Goal: Task Accomplishment & Management: Complete application form

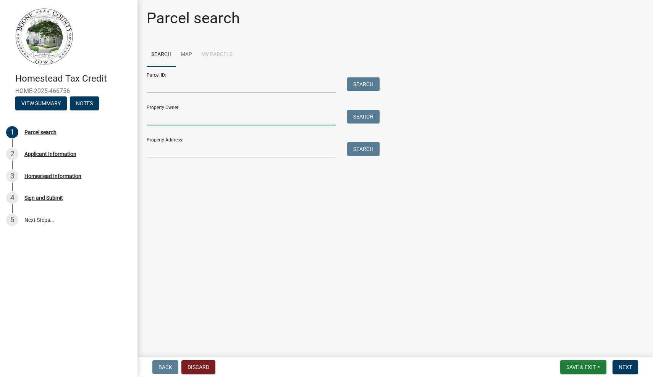
click at [248, 120] on input "Property Owner:" at bounding box center [241, 118] width 189 height 16
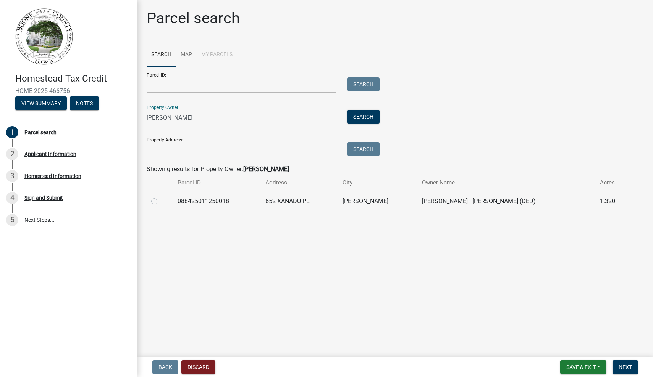
type input "[PERSON_NAME]"
click at [160, 197] on label at bounding box center [160, 197] width 0 height 0
click at [160, 202] on input "radio" at bounding box center [162, 199] width 5 height 5
radio input "true"
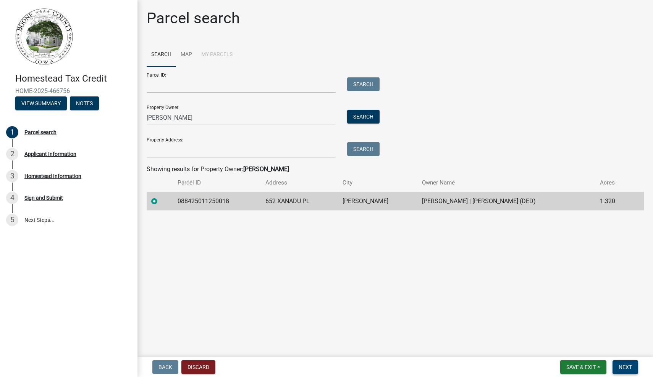
click at [619, 368] on span "Next" at bounding box center [624, 368] width 13 height 6
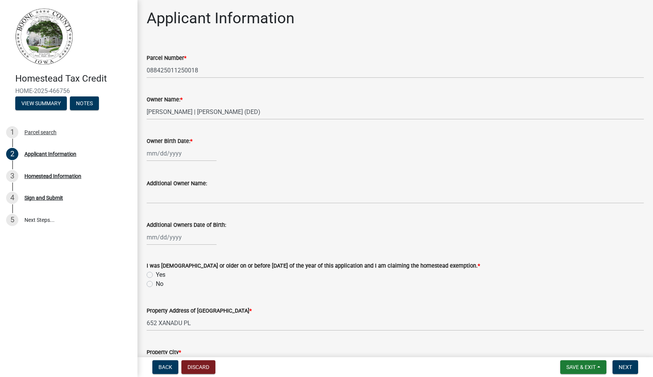
click at [179, 153] on div at bounding box center [182, 154] width 70 height 16
select select "8"
select select "1987"
select select "11"
click at [206, 231] on div "20" at bounding box center [203, 231] width 12 height 12
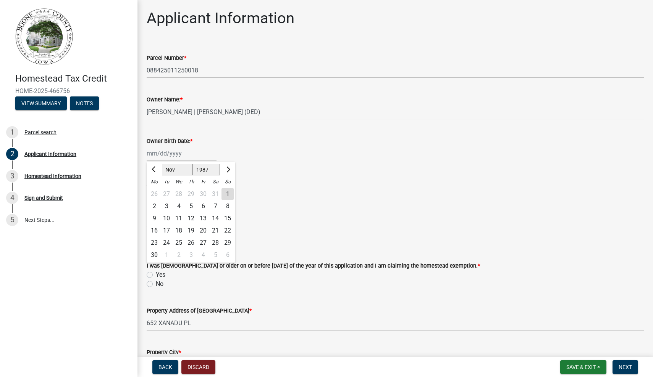
type input "[DATE]"
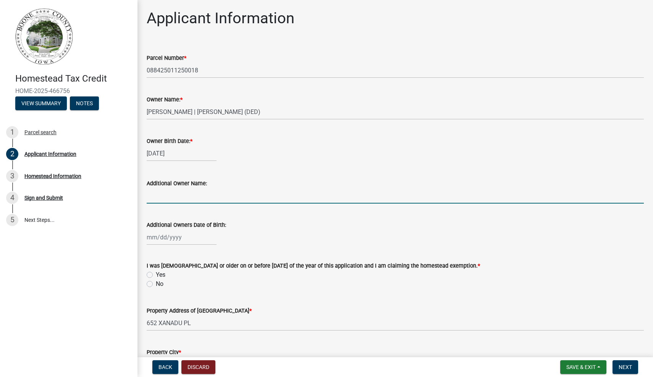
click at [174, 194] on input "Additional Owner Name:" at bounding box center [395, 196] width 497 height 16
click at [171, 242] on div at bounding box center [182, 238] width 70 height 16
select select "8"
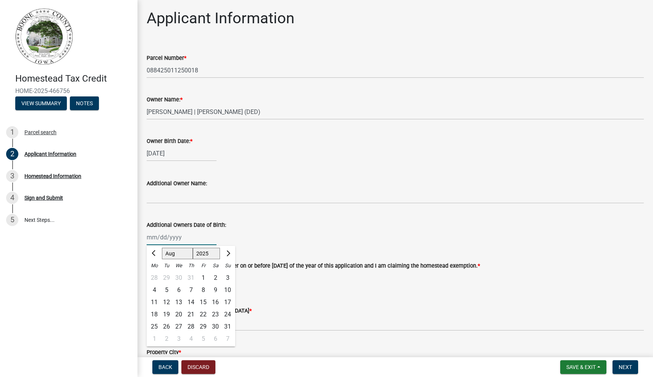
select select "1983"
select select "11"
click at [156, 289] on div "7" at bounding box center [154, 290] width 12 height 12
type input "[DATE]"
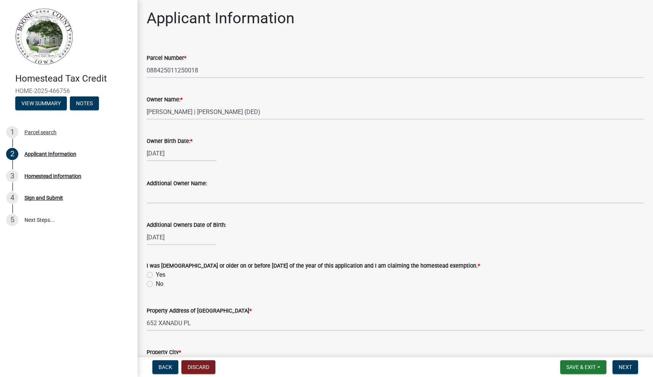
click at [156, 286] on label "No" at bounding box center [160, 284] width 8 height 9
click at [156, 285] on input "No" at bounding box center [158, 282] width 5 height 5
radio input "true"
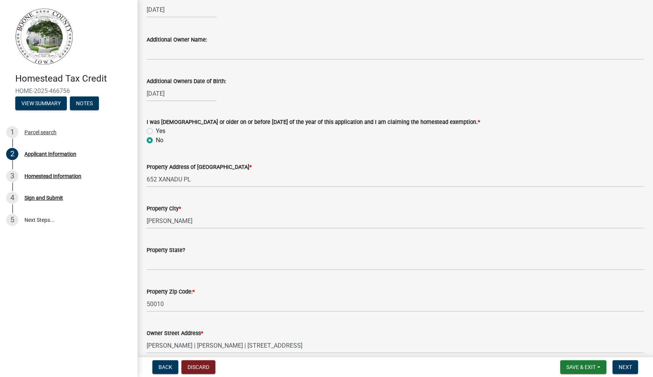
scroll to position [148, 0]
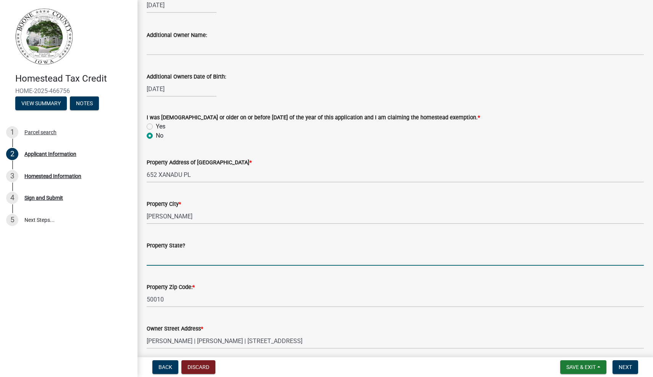
click at [240, 256] on input "Property State?" at bounding box center [395, 258] width 497 height 16
type input "[US_STATE]"
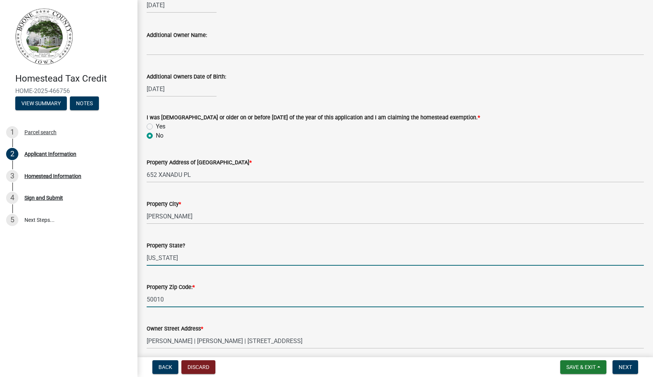
click at [218, 300] on input "50010" at bounding box center [395, 300] width 497 height 16
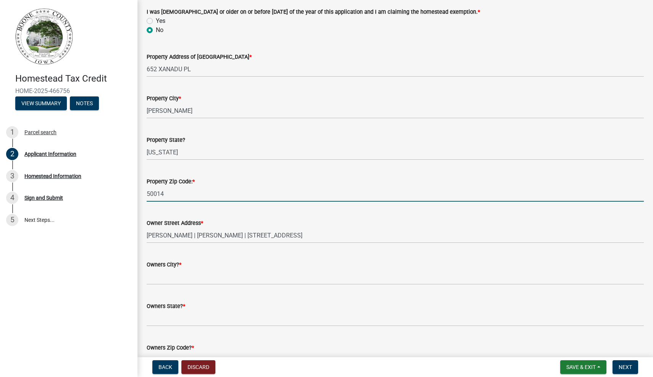
scroll to position [260, 0]
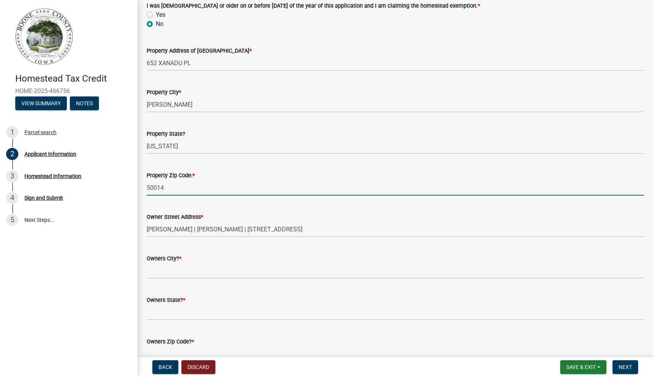
type input "50014"
click at [231, 269] on input "Owners City? *" at bounding box center [395, 271] width 497 height 16
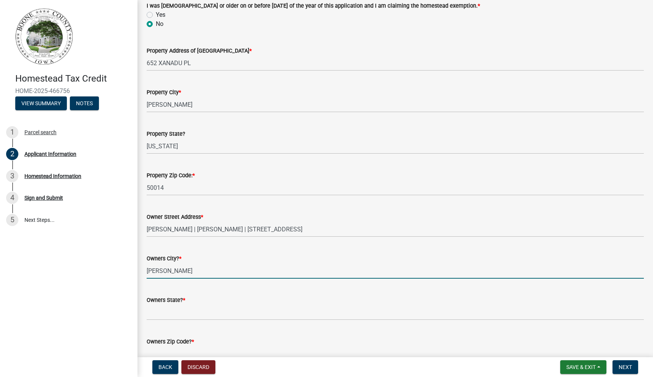
type input "[PERSON_NAME]"
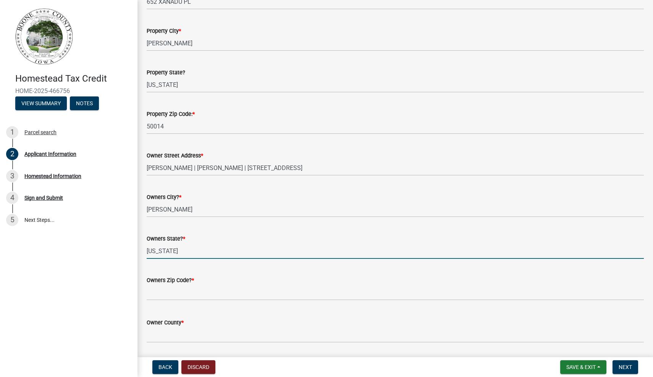
scroll to position [334, 0]
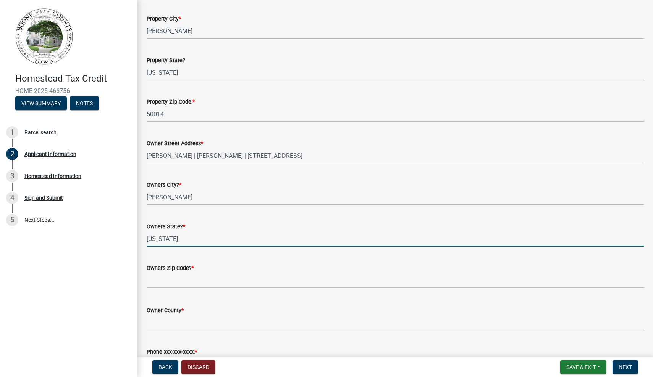
type input "[US_STATE]"
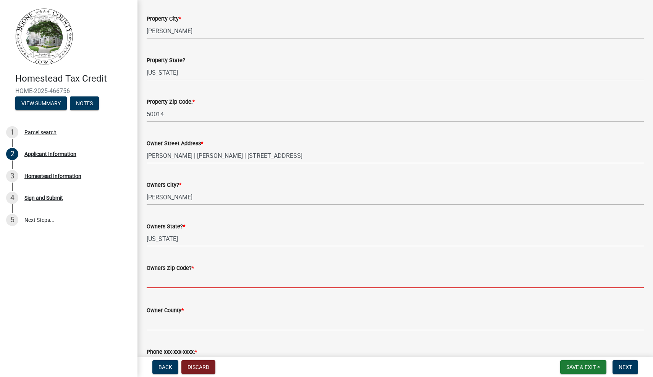
click at [174, 282] on input "text" at bounding box center [395, 281] width 497 height 16
type input "50014"
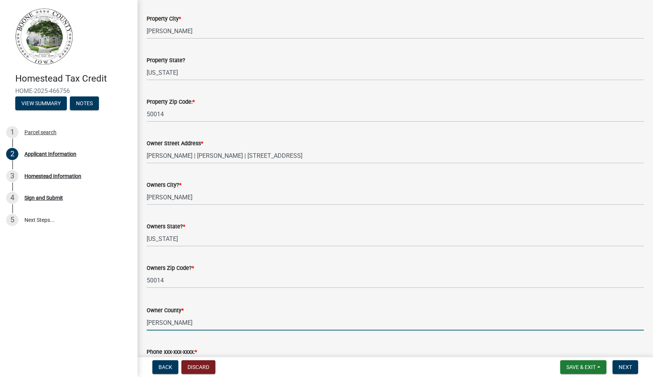
type input "[PERSON_NAME]"
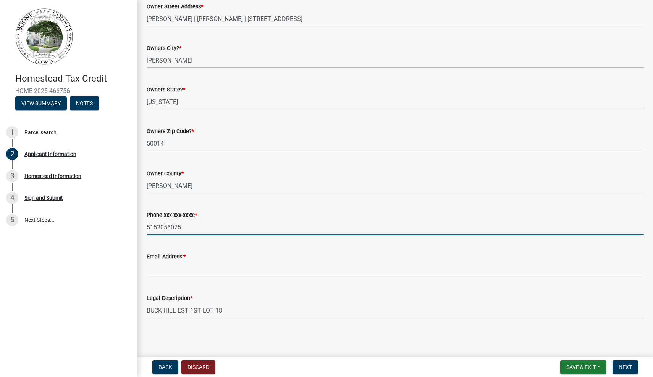
type input "5152056075"
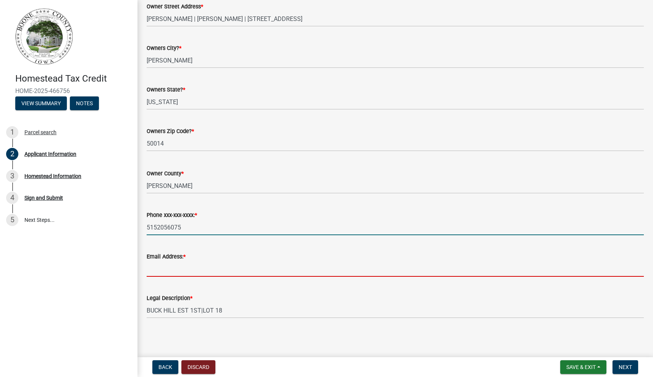
click at [184, 264] on input "Email Address: *" at bounding box center [395, 269] width 497 height 16
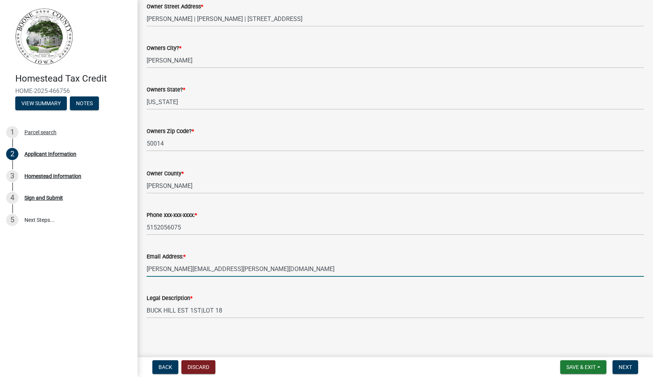
type input "[PERSON_NAME][EMAIL_ADDRESS][PERSON_NAME][DOMAIN_NAME]"
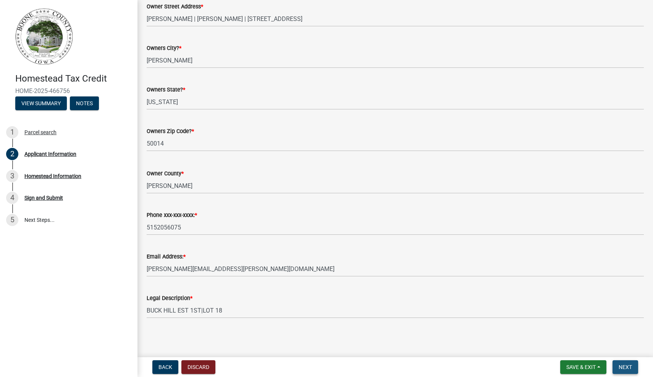
click at [626, 366] on span "Next" at bounding box center [624, 368] width 13 height 6
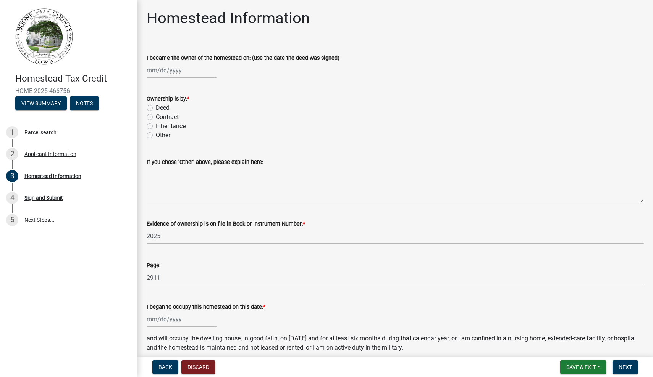
click at [156, 117] on label "Contract" at bounding box center [167, 117] width 23 height 9
click at [156, 117] on input "Contract" at bounding box center [158, 115] width 5 height 5
radio input "true"
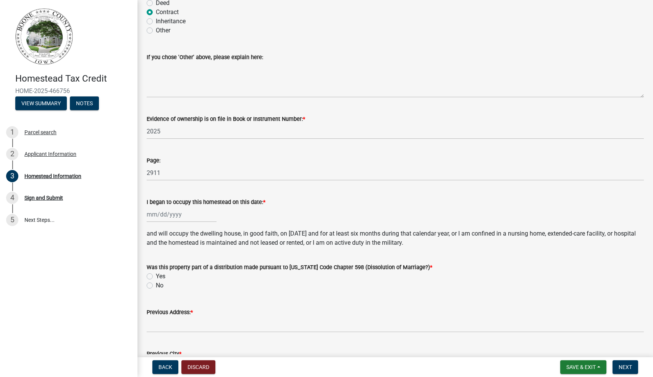
scroll to position [125, 0]
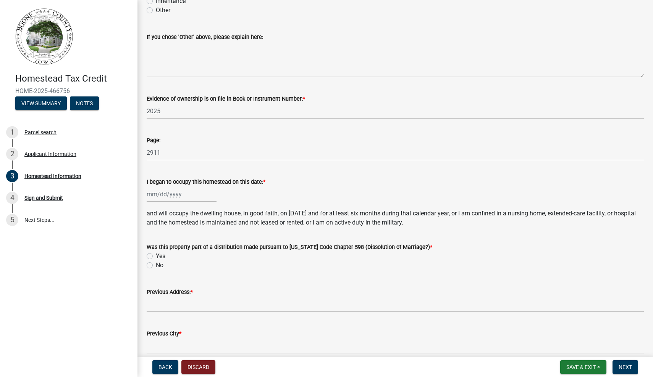
click at [157, 195] on div at bounding box center [182, 195] width 70 height 16
select select "8"
select select "2025"
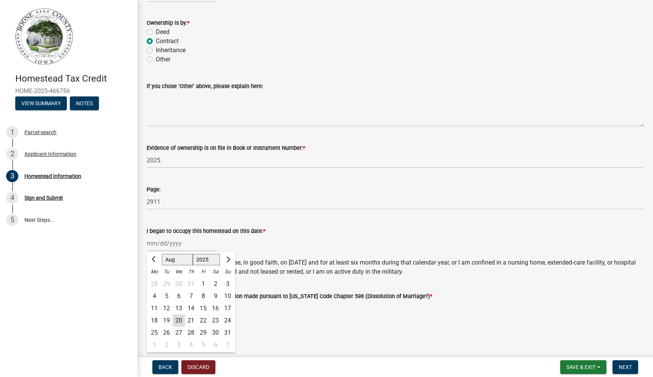
scroll to position [69, 0]
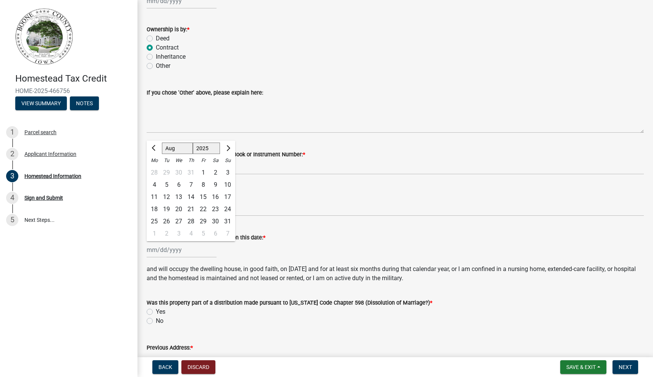
click at [156, 39] on label "Deed" at bounding box center [163, 38] width 14 height 9
click at [156, 39] on input "Deed" at bounding box center [158, 36] width 5 height 5
radio input "true"
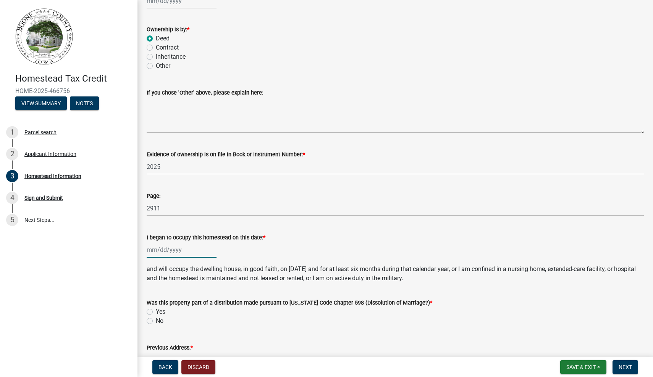
select select "8"
select select "2025"
click at [163, 252] on div "[PERSON_NAME] Feb Mar Apr [PERSON_NAME][DATE] Oct Nov [DATE] 1526 1527 1528 152…" at bounding box center [182, 250] width 70 height 16
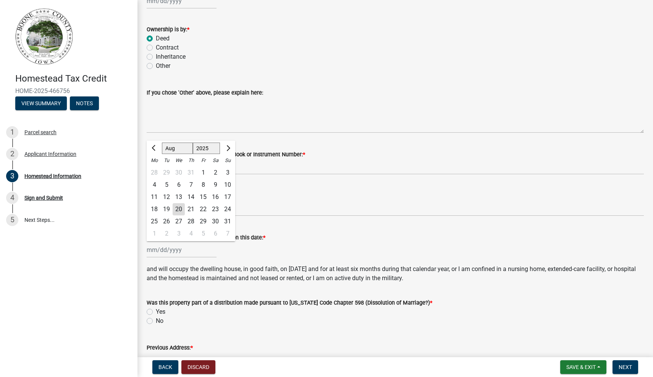
click at [205, 184] on div "8" at bounding box center [203, 185] width 12 height 12
type input "[DATE]"
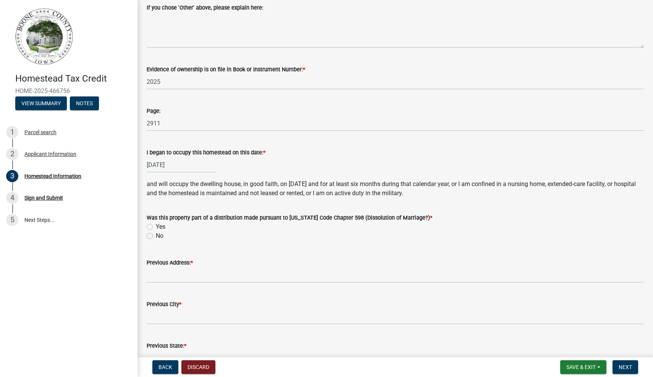
scroll to position [162, 0]
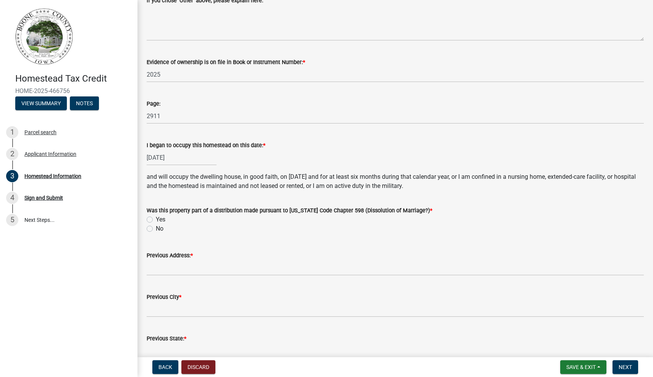
click at [156, 227] on label "No" at bounding box center [160, 228] width 8 height 9
click at [156, 227] on input "No" at bounding box center [158, 226] width 5 height 5
radio input "true"
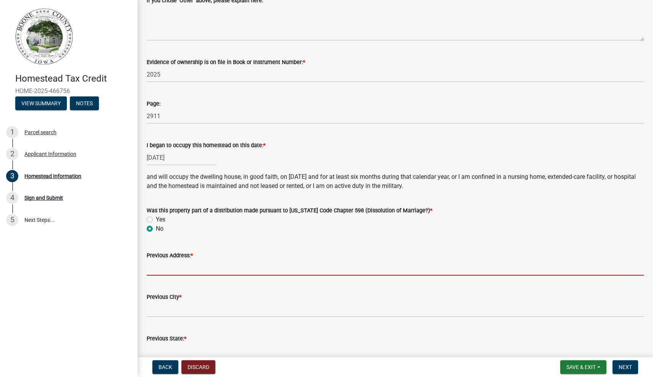
click at [171, 268] on input "Previous Address: *" at bounding box center [395, 268] width 497 height 16
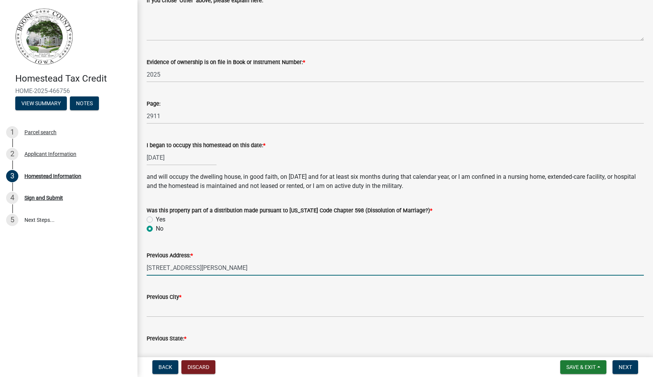
type input "[STREET_ADDRESS][PERSON_NAME]"
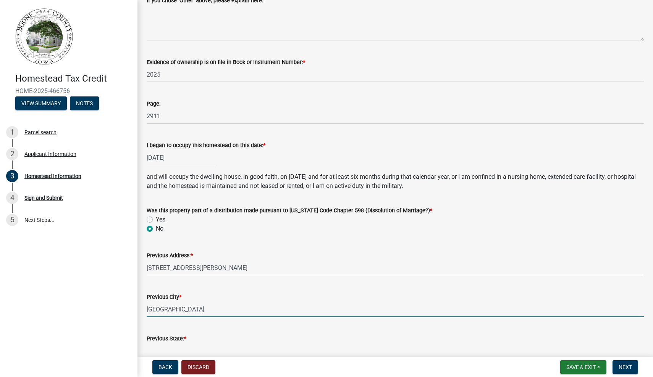
type input "[GEOGRAPHIC_DATA]"
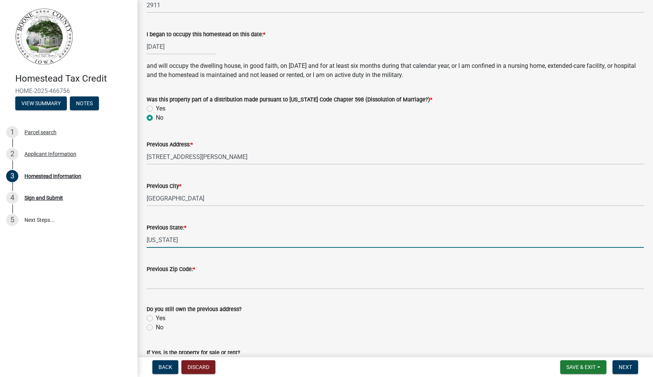
scroll to position [274, 0]
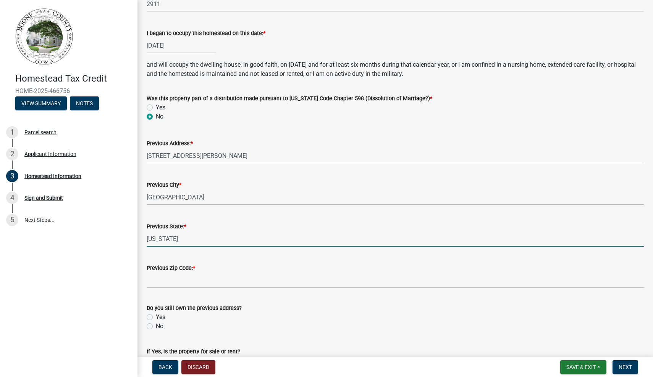
type input "[US_STATE]"
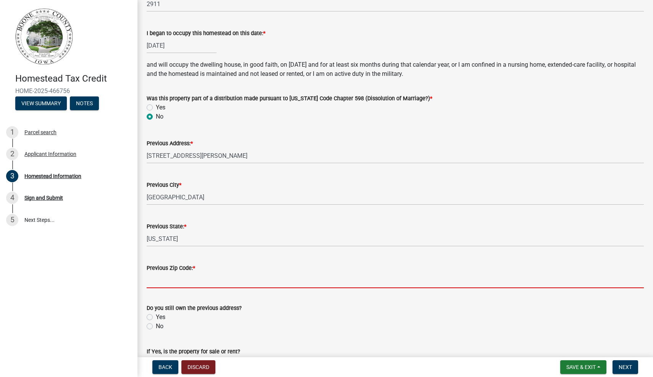
click at [168, 282] on input "Previous Zip Code: *" at bounding box center [395, 281] width 497 height 16
type input "60542"
click at [156, 327] on label "No" at bounding box center [160, 326] width 8 height 9
click at [156, 327] on input "No" at bounding box center [158, 324] width 5 height 5
radio input "true"
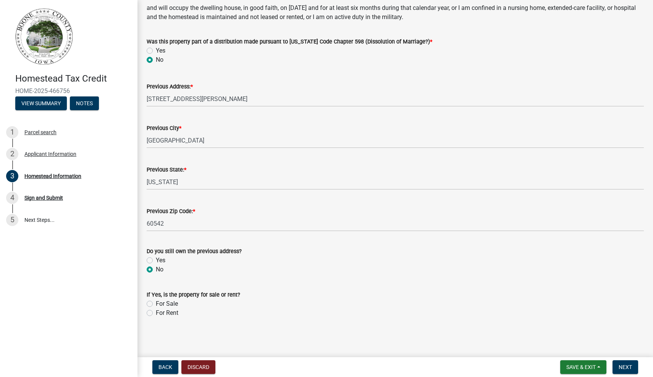
scroll to position [331, 0]
click at [631, 370] on span "Next" at bounding box center [624, 368] width 13 height 6
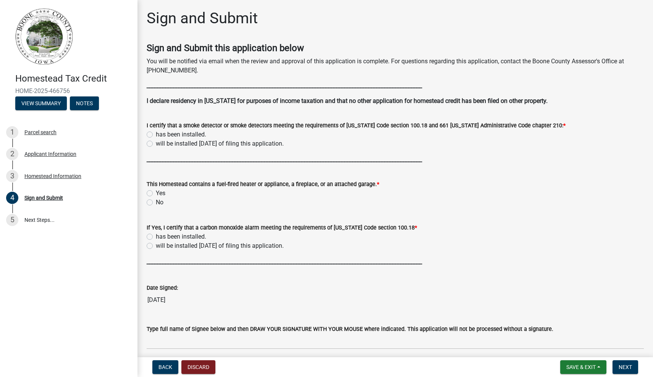
click at [161, 134] on label "has been installed." at bounding box center [181, 134] width 50 height 9
click at [161, 134] on input "has been installed." at bounding box center [158, 132] width 5 height 5
radio input "true"
click at [161, 194] on label "Yes" at bounding box center [161, 193] width 10 height 9
click at [161, 194] on input "Yes" at bounding box center [158, 191] width 5 height 5
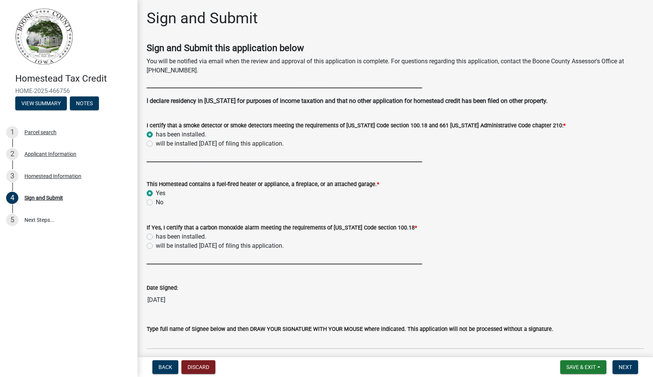
radio input "true"
click at [166, 236] on label "has been installed." at bounding box center [181, 236] width 50 height 9
click at [161, 236] on input "has been installed." at bounding box center [158, 234] width 5 height 5
radio input "true"
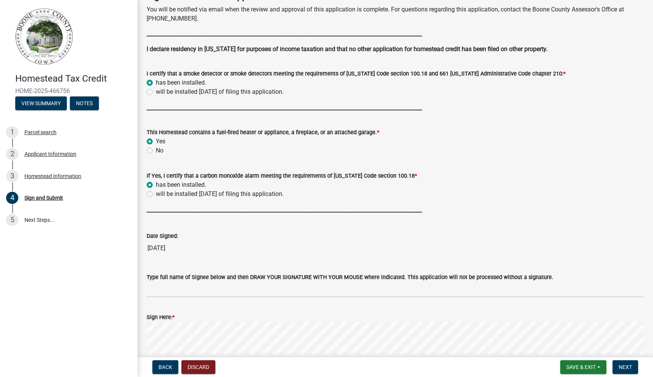
scroll to position [56, 0]
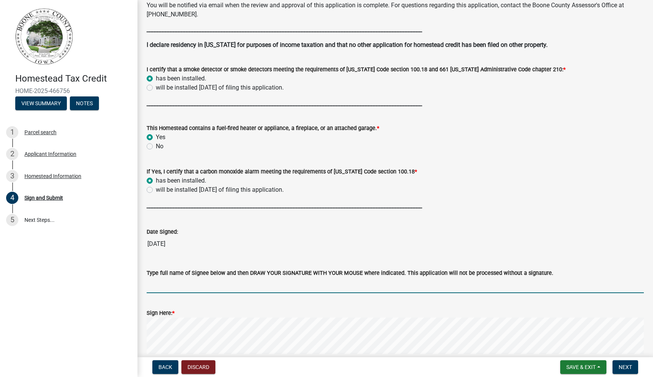
click at [224, 282] on input "Type full name of Signee below and then DRAW YOUR SIGNATURE WITH YOUR MOUSE whe…" at bounding box center [395, 286] width 497 height 16
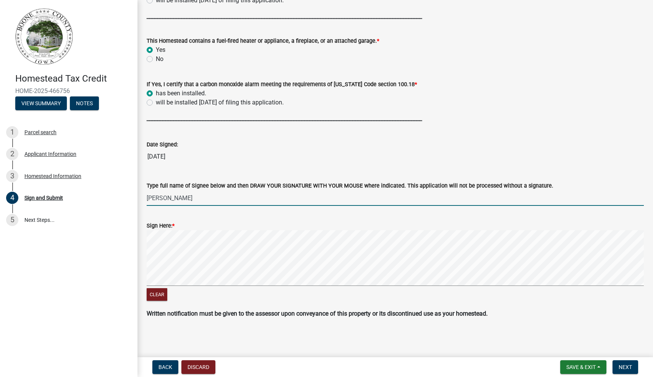
scroll to position [143, 0]
type input "[PERSON_NAME]"
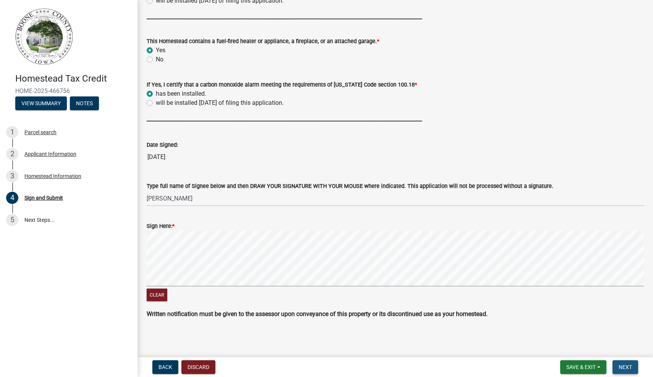
click at [621, 370] on span "Next" at bounding box center [624, 368] width 13 height 6
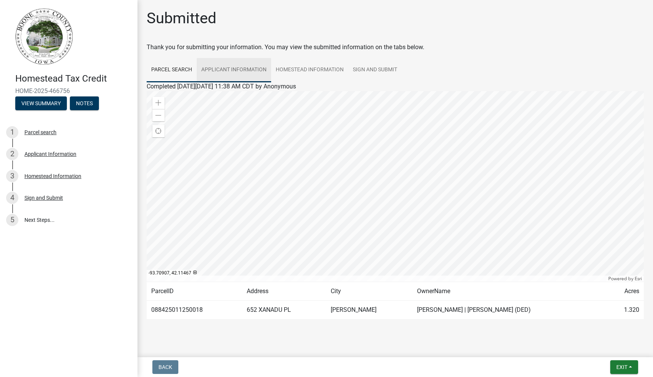
click at [246, 76] on link "Applicant Information" at bounding box center [234, 70] width 74 height 24
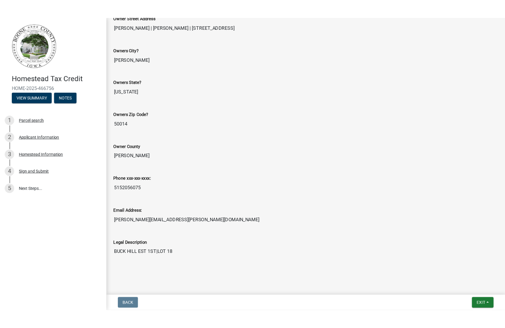
scroll to position [518, 0]
